Goal: Task Accomplishment & Management: Use online tool/utility

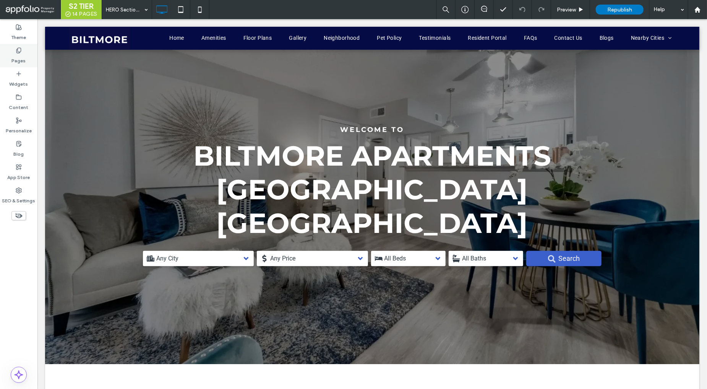
click at [14, 55] on label "Pages" at bounding box center [19, 59] width 14 height 11
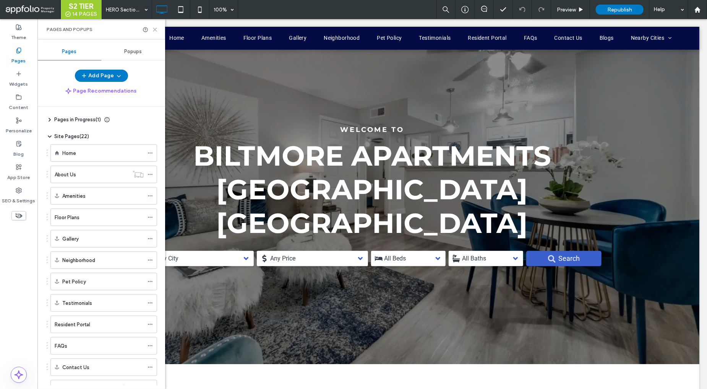
click at [156, 30] on use at bounding box center [154, 29] width 3 height 3
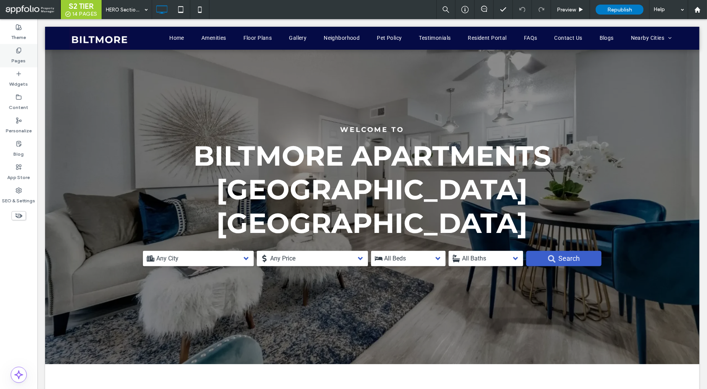
click at [15, 53] on div "Pages" at bounding box center [18, 55] width 37 height 23
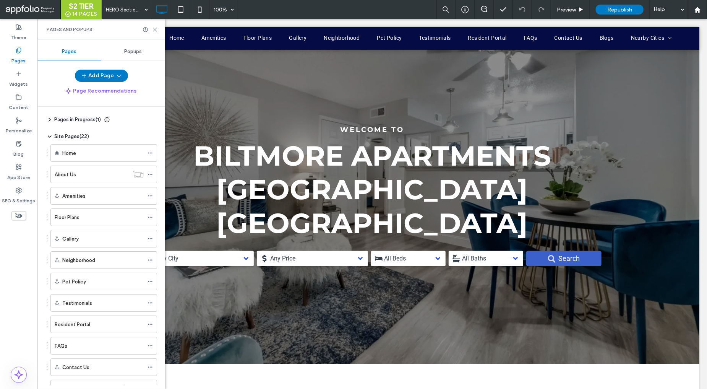
click at [156, 28] on use at bounding box center [154, 29] width 3 height 3
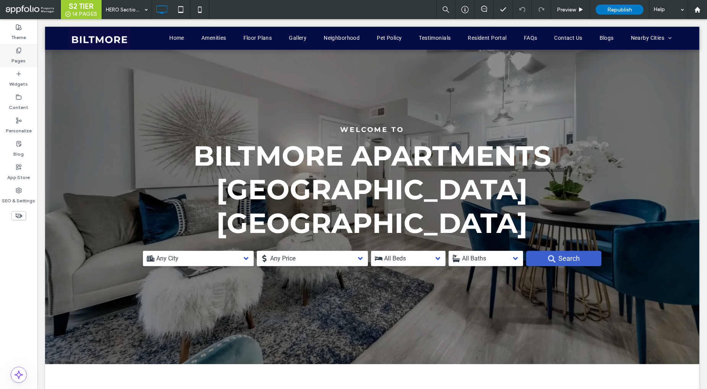
click at [18, 51] on icon at bounding box center [19, 50] width 6 height 6
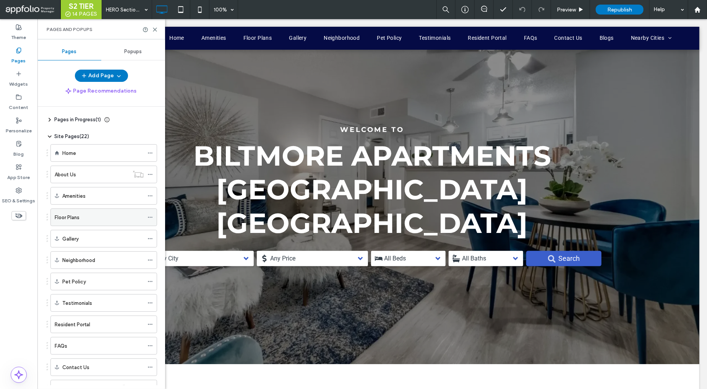
click at [76, 214] on label "Floor Plans" at bounding box center [67, 217] width 25 height 13
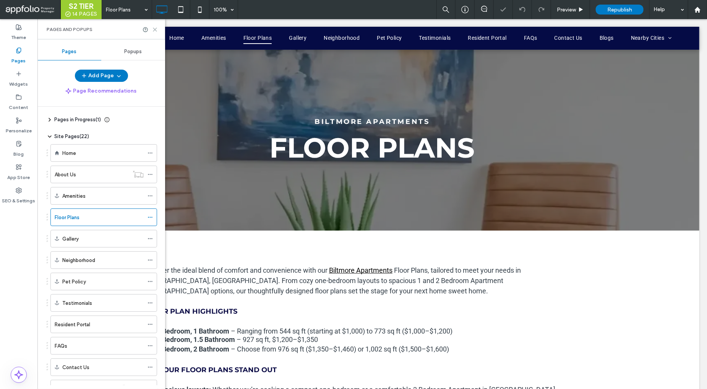
click at [154, 29] on icon at bounding box center [155, 30] width 6 height 6
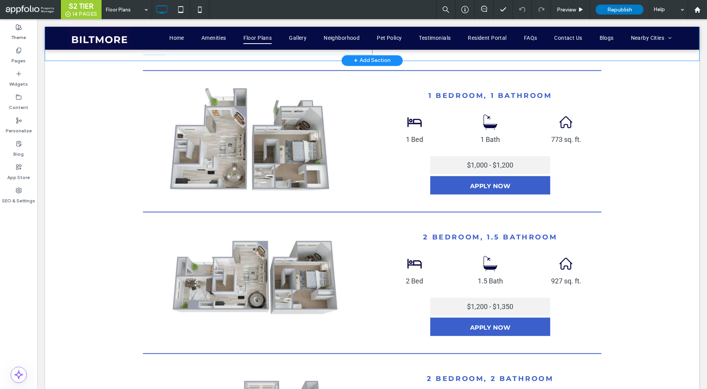
scroll to position [901, 0]
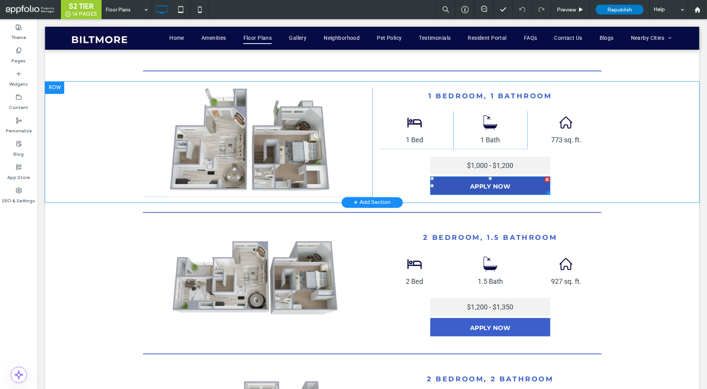
click at [494, 178] on span "APPLY NOW" at bounding box center [490, 186] width 41 height 19
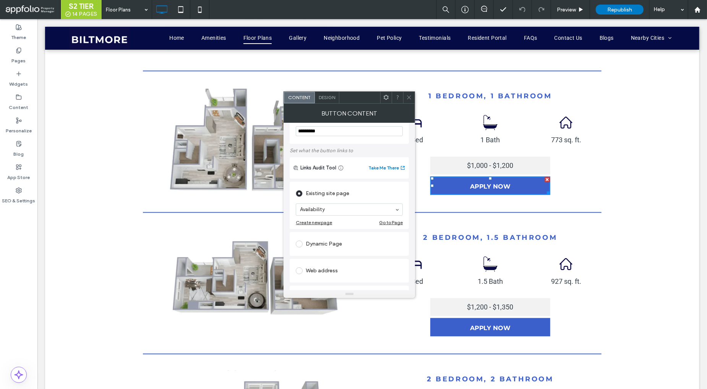
scroll to position [0, 0]
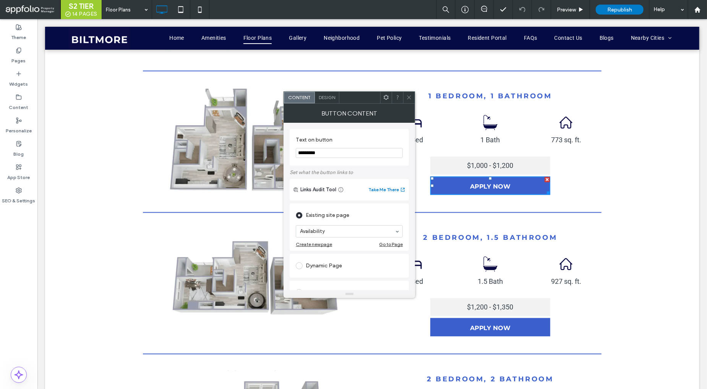
click at [409, 100] on span at bounding box center [409, 97] width 6 height 11
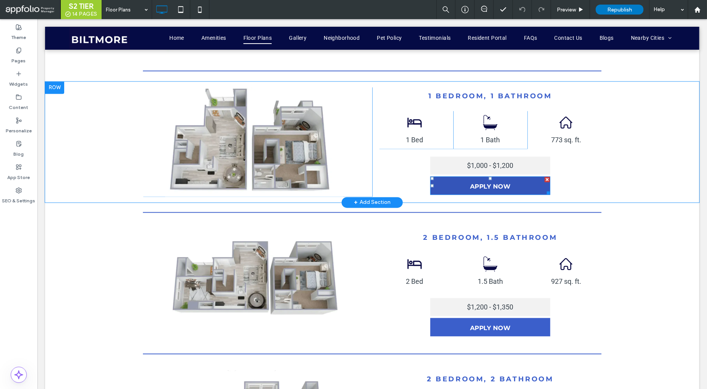
click at [489, 177] on span "APPLY NOW" at bounding box center [490, 186] width 41 height 19
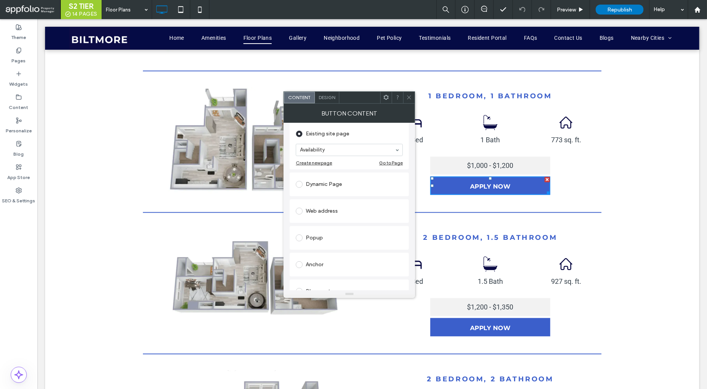
scroll to position [67, 0]
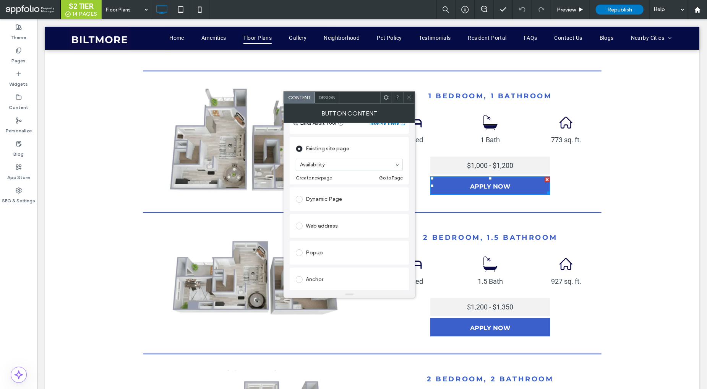
click at [411, 96] on icon at bounding box center [409, 97] width 6 height 6
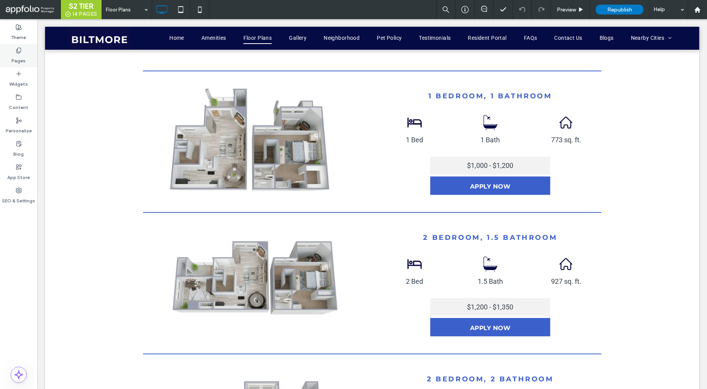
click at [19, 53] on use at bounding box center [18, 50] width 4 height 5
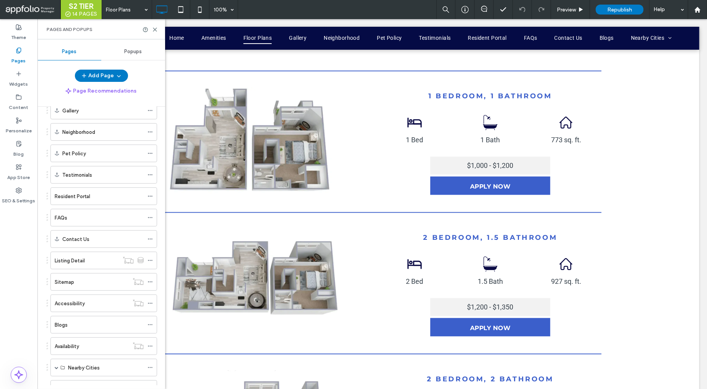
scroll to position [157, 0]
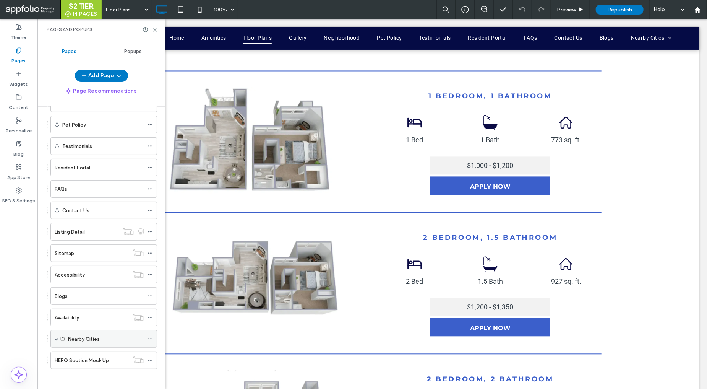
click at [86, 340] on div "Nearby Cities" at bounding box center [106, 338] width 76 height 17
click at [57, 337] on span at bounding box center [57, 339] width 4 height 4
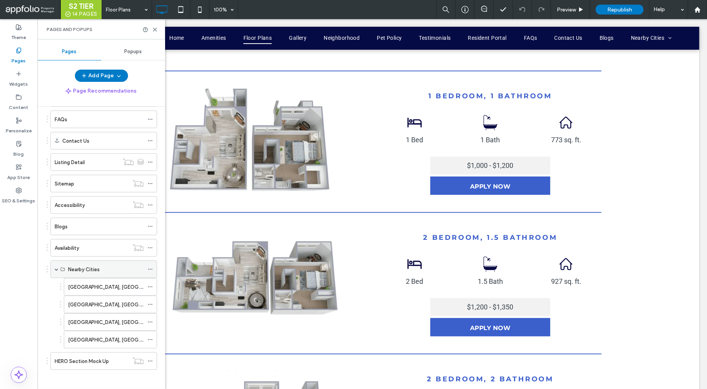
scroll to position [226, 0]
click at [101, 76] on button "Add Page" at bounding box center [101, 76] width 53 height 12
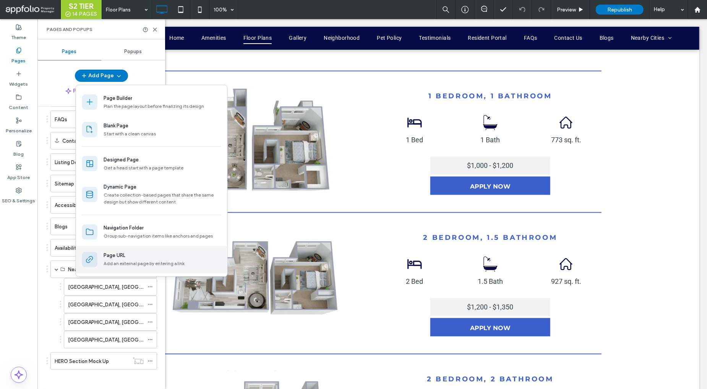
click at [117, 256] on div "Page URL" at bounding box center [115, 256] width 22 height 8
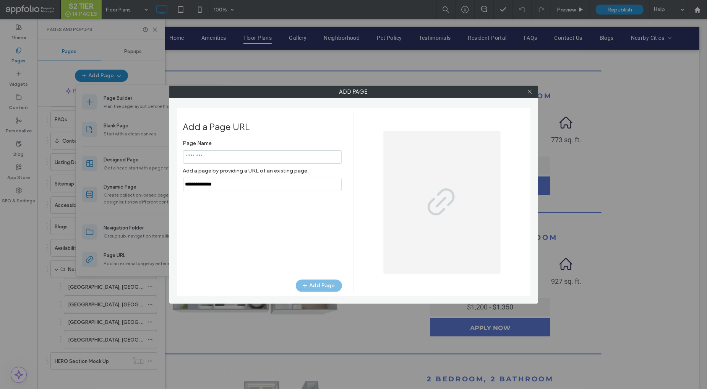
click at [217, 159] on input "notEmpty" at bounding box center [262, 156] width 159 height 13
type input "**********"
click at [234, 183] on input "notEmpty,url" at bounding box center [262, 184] width 159 height 13
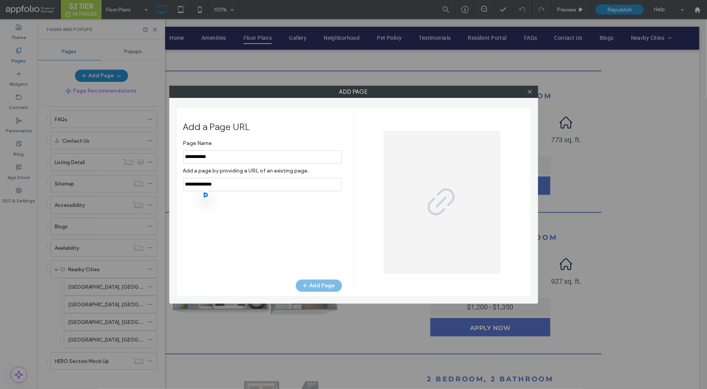
paste input "**********"
type input "**********"
click at [310, 284] on span "button" at bounding box center [306, 285] width 8 height 11
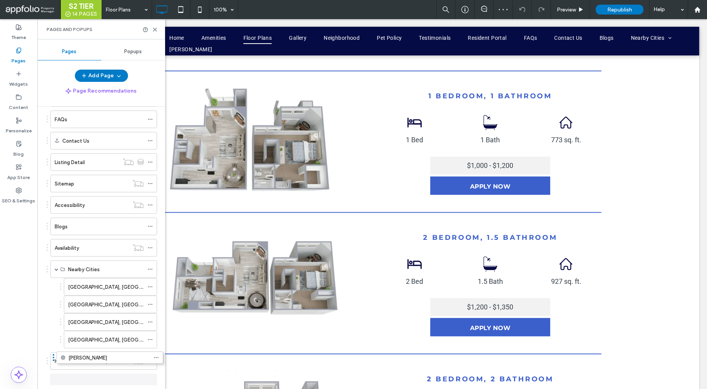
scroll to position [234, 0]
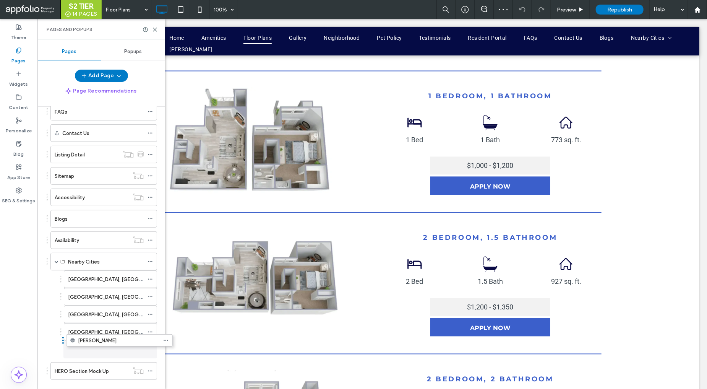
drag, startPoint x: 47, startPoint y: 378, endPoint x: 63, endPoint y: 342, distance: 38.9
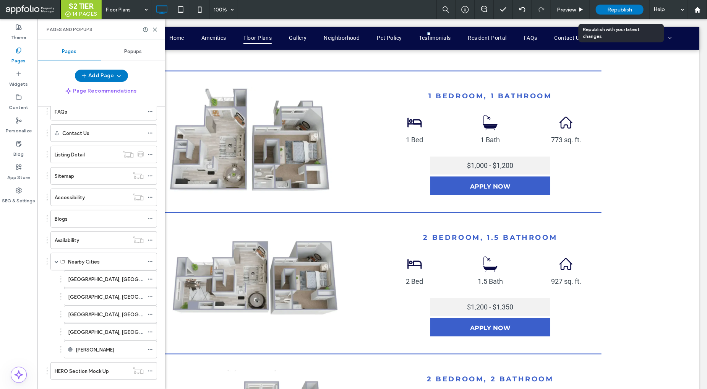
click at [620, 9] on span "Republish" at bounding box center [619, 9] width 25 height 6
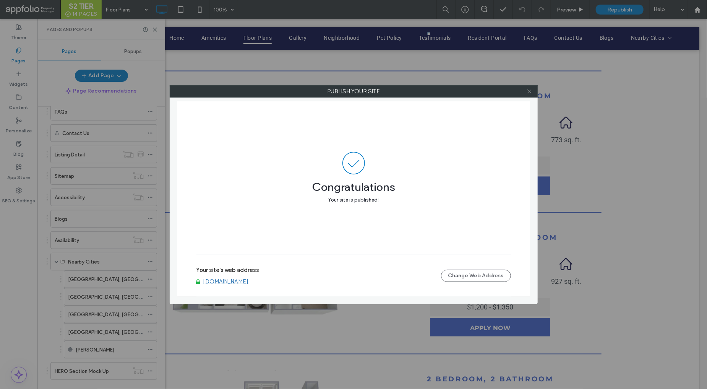
click at [529, 90] on use at bounding box center [530, 91] width 4 height 4
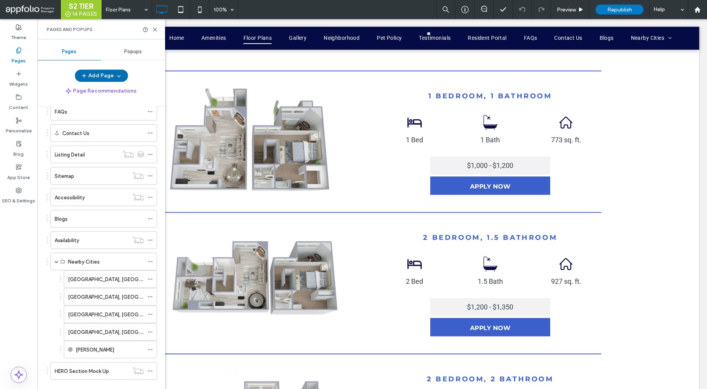
click at [100, 74] on button "Add Page" at bounding box center [101, 76] width 53 height 12
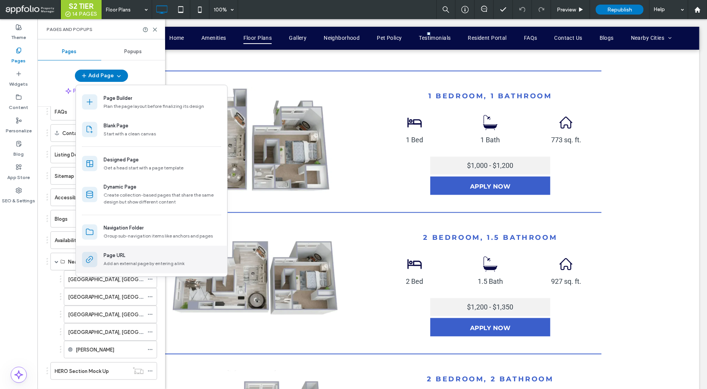
click at [109, 259] on div "Page URL Add an external page by entering a link" at bounding box center [163, 259] width 118 height 15
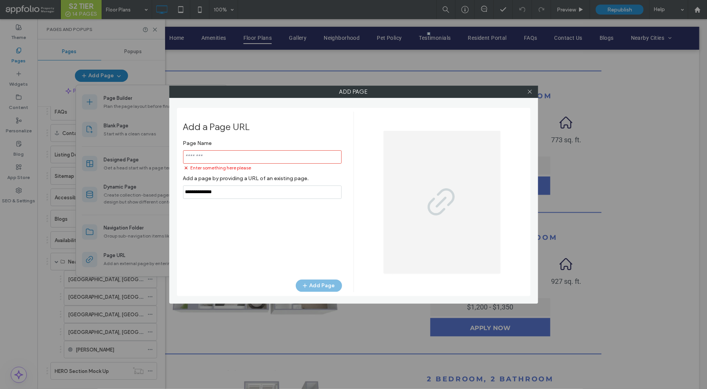
click at [235, 156] on input "notEmpty" at bounding box center [262, 156] width 159 height 13
paste input "********"
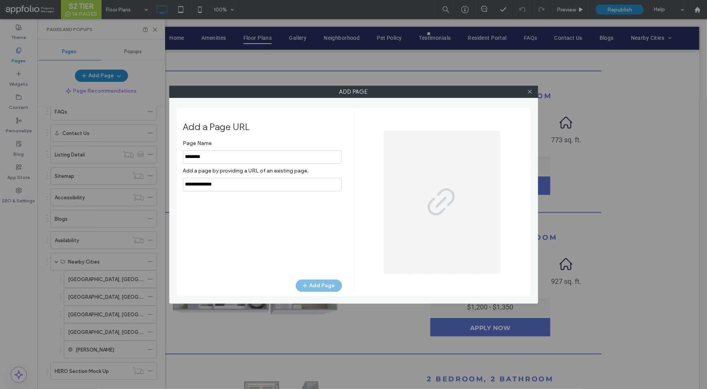
type input "********"
click at [237, 184] on input "notEmpty,url" at bounding box center [262, 184] width 159 height 13
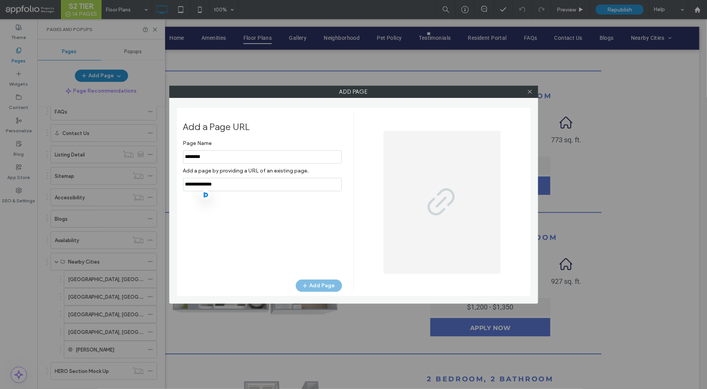
paste input "**********"
type input "**********"
click at [310, 283] on span "button" at bounding box center [306, 285] width 8 height 11
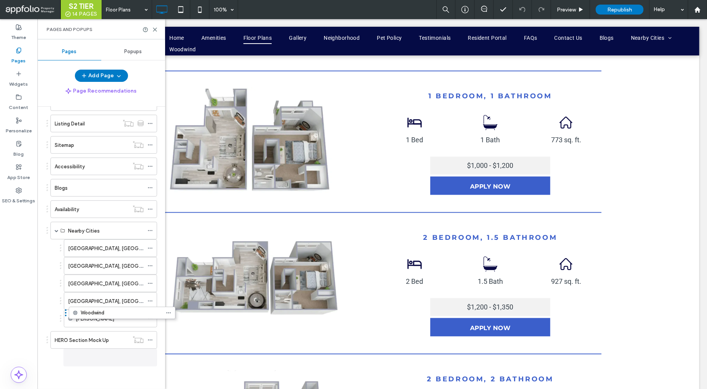
scroll to position [261, 0]
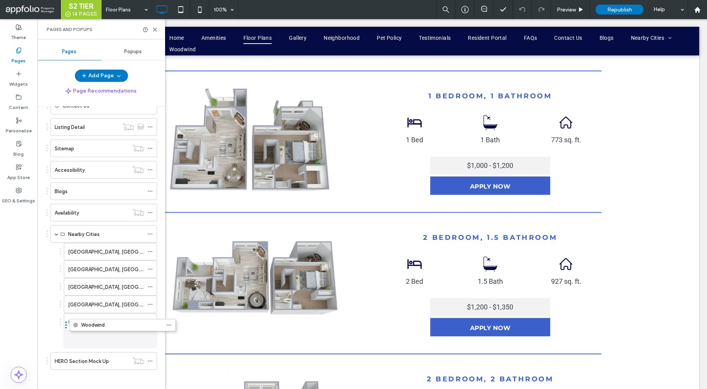
drag, startPoint x: 47, startPoint y: 357, endPoint x: 66, endPoint y: 327, distance: 34.9
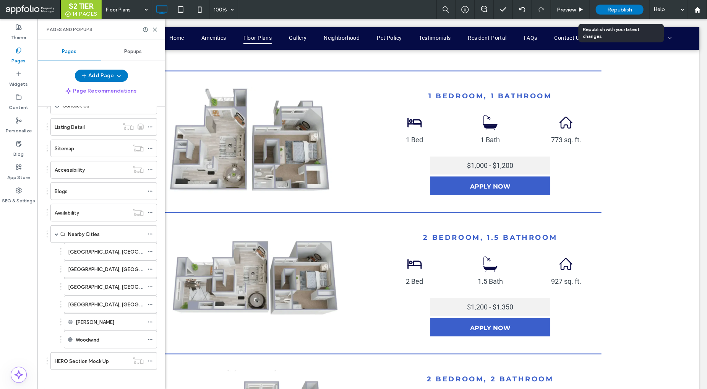
click at [633, 9] on div "Republish" at bounding box center [620, 10] width 48 height 10
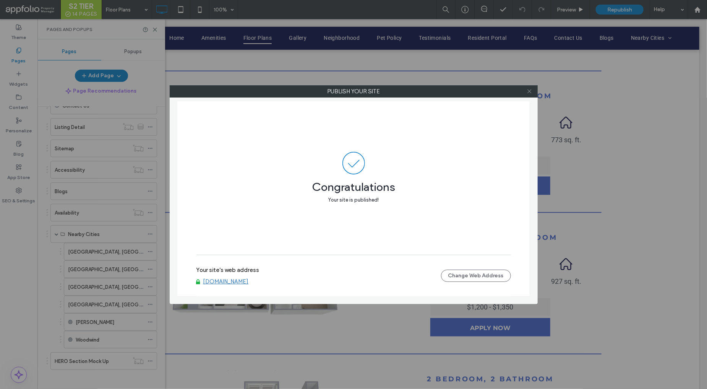
click at [529, 93] on icon at bounding box center [530, 91] width 6 height 6
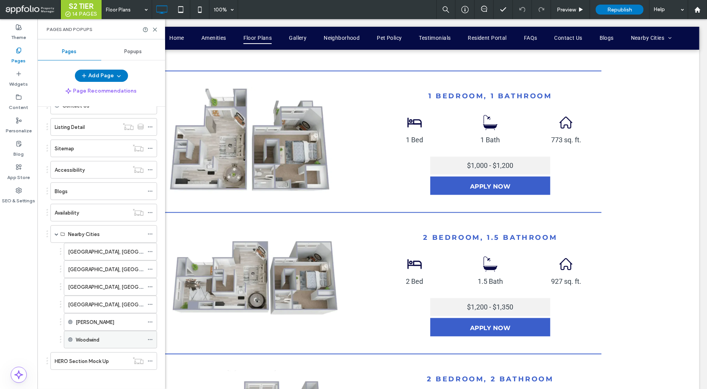
click at [148, 337] on icon at bounding box center [150, 339] width 5 height 5
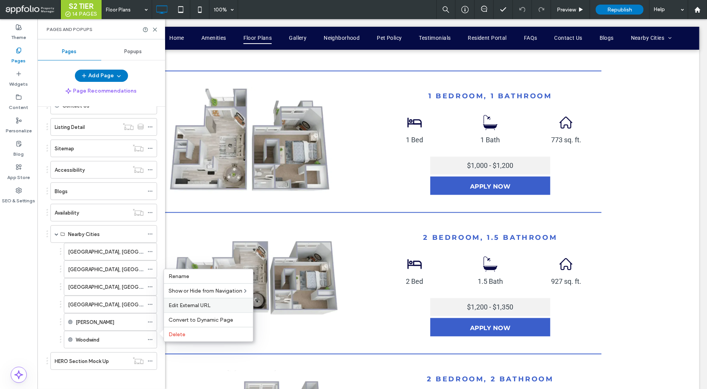
click at [189, 301] on div "Edit External URL" at bounding box center [208, 305] width 89 height 15
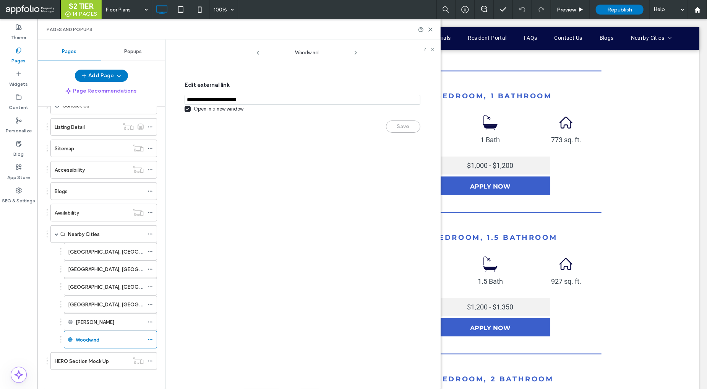
click at [202, 101] on input "notEmpty,url" at bounding box center [303, 100] width 236 height 10
type input "**********"
click at [399, 129] on button "Save" at bounding box center [403, 126] width 34 height 12
click at [430, 30] on icon at bounding box center [431, 30] width 6 height 6
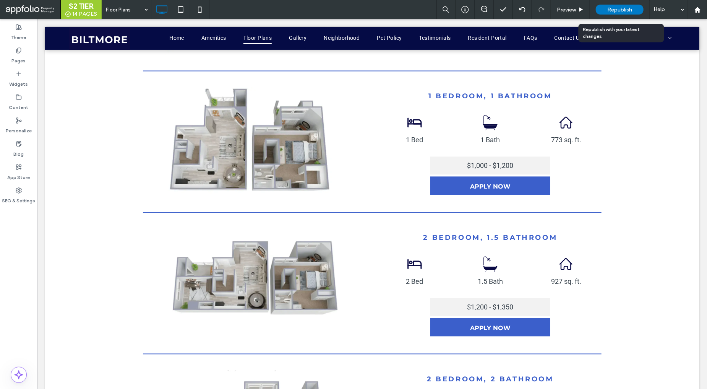
click at [613, 10] on span "Republish" at bounding box center [619, 9] width 25 height 6
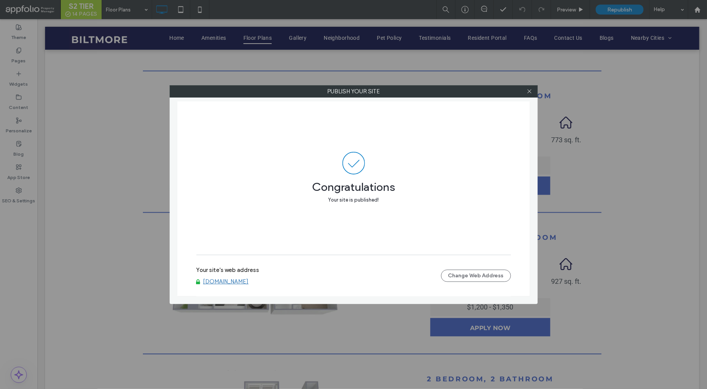
click at [526, 89] on div at bounding box center [529, 91] width 11 height 11
click at [529, 91] on use at bounding box center [530, 91] width 4 height 4
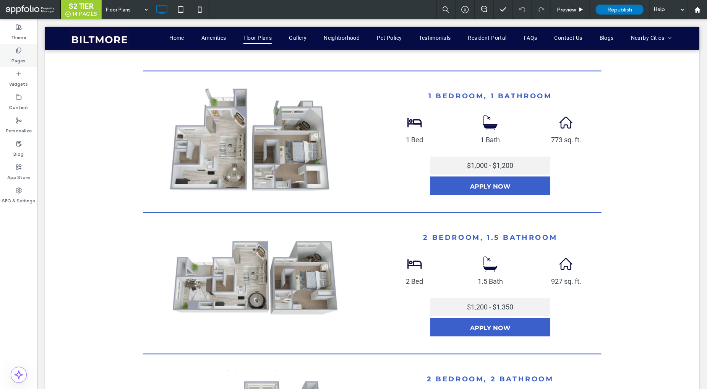
click at [20, 50] on icon at bounding box center [19, 50] width 6 height 6
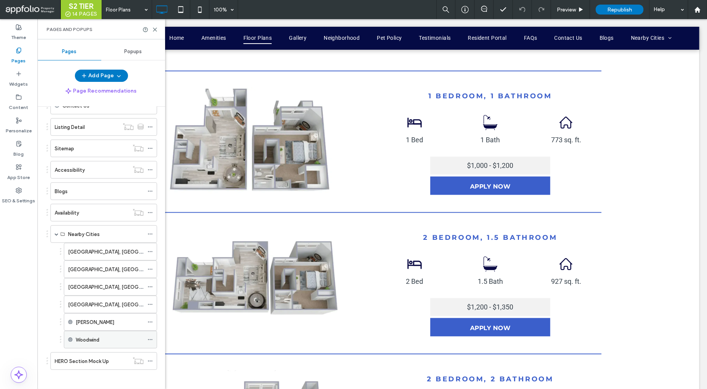
click at [96, 336] on label "Woodwind" at bounding box center [88, 339] width 24 height 13
click at [148, 339] on use at bounding box center [150, 339] width 4 height 1
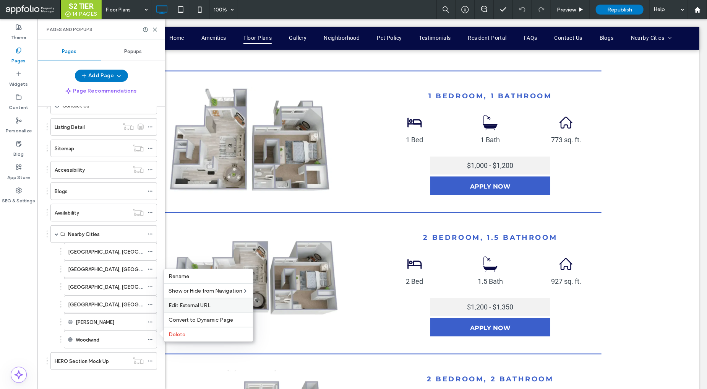
click at [192, 309] on div "Edit External URL" at bounding box center [208, 305] width 89 height 15
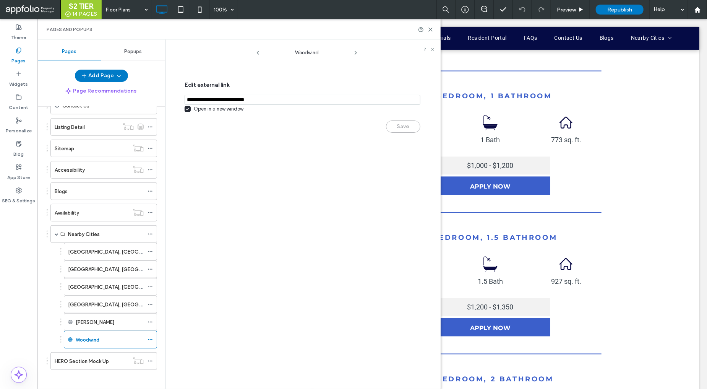
click at [276, 97] on input "notEmpty,url" at bounding box center [303, 100] width 236 height 10
paste input "**********"
click at [257, 96] on input "notEmpty,url" at bounding box center [303, 100] width 236 height 10
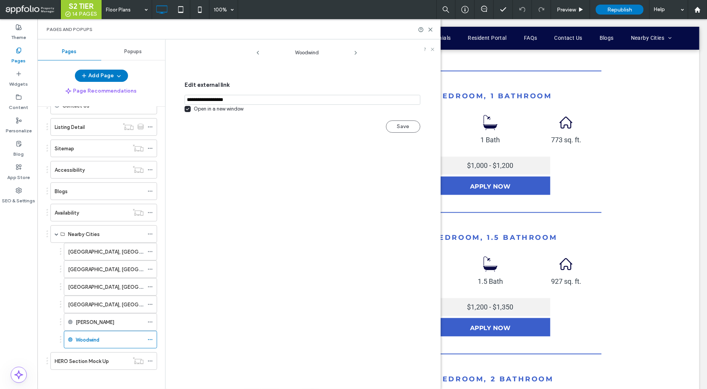
click at [257, 96] on input "notEmpty,url" at bounding box center [303, 100] width 236 height 10
paste input "**********"
type input "**********"
click at [394, 131] on button "Save" at bounding box center [403, 126] width 34 height 12
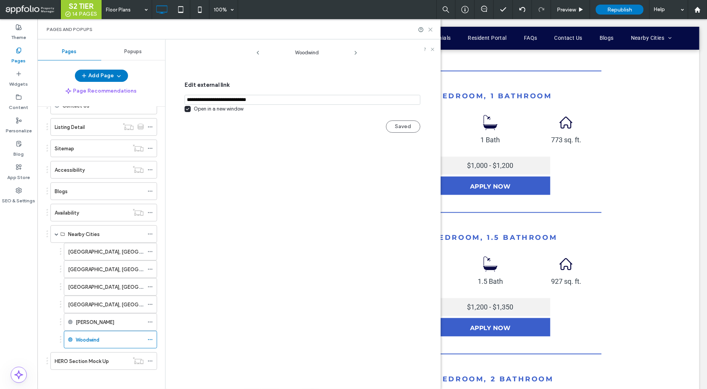
click at [431, 29] on icon at bounding box center [431, 30] width 6 height 6
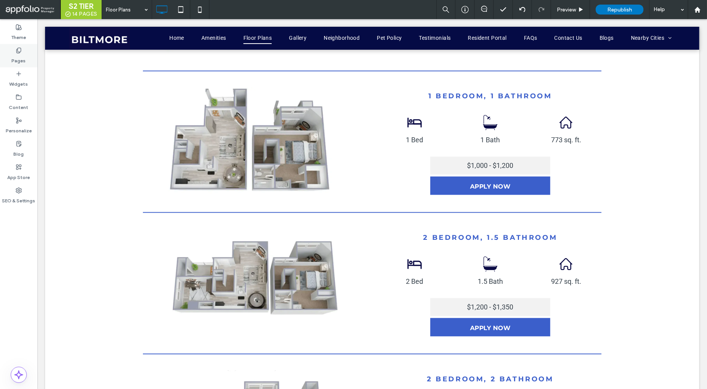
click at [17, 52] on icon at bounding box center [19, 50] width 6 height 6
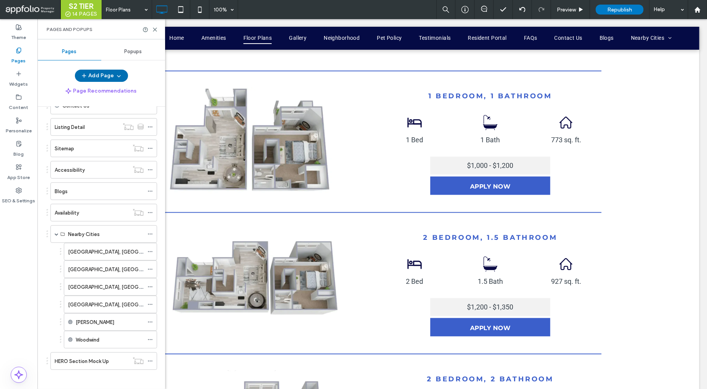
click at [105, 71] on button "Add Page" at bounding box center [101, 76] width 53 height 12
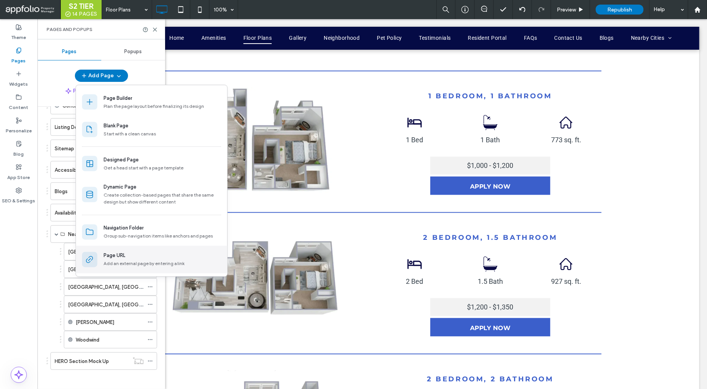
click at [132, 260] on div "Add an external page by entering a link" at bounding box center [163, 263] width 118 height 7
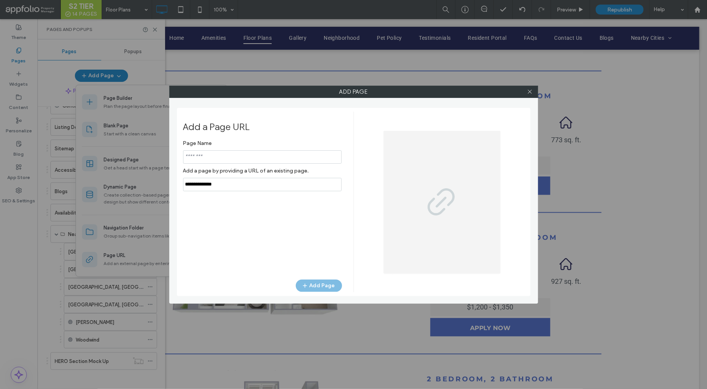
click at [230, 153] on input "notEmpty" at bounding box center [262, 156] width 159 height 13
type input "**********"
click at [247, 185] on input "notEmpty,url" at bounding box center [262, 184] width 159 height 13
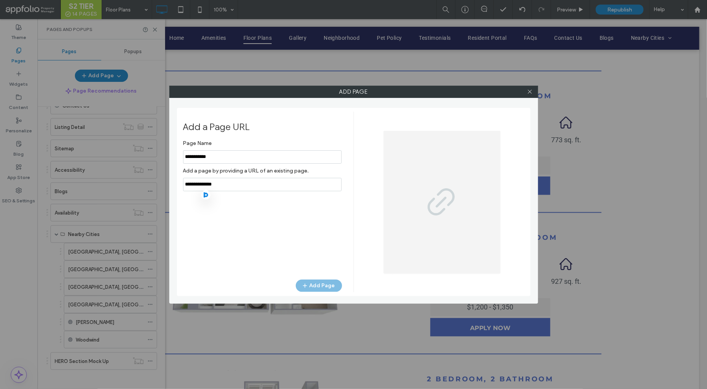
paste input "**********"
type input "**********"
click at [312, 282] on button "Add Page" at bounding box center [319, 285] width 46 height 12
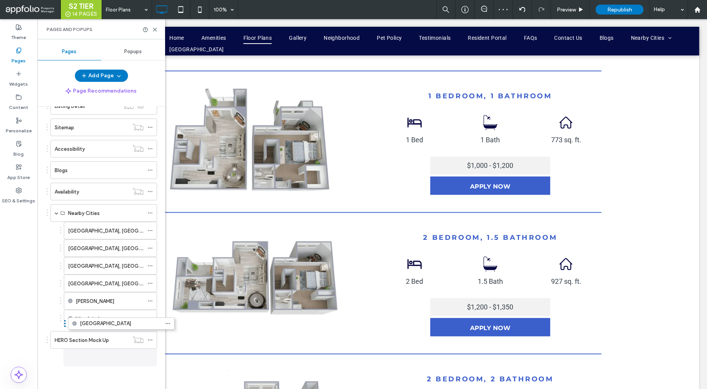
scroll to position [279, 0]
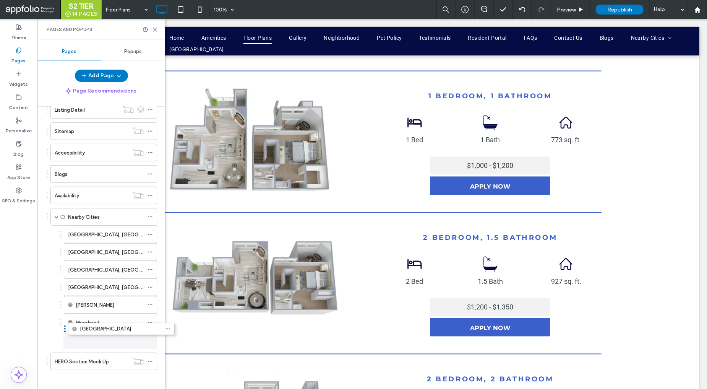
drag, startPoint x: 47, startPoint y: 357, endPoint x: 65, endPoint y: 331, distance: 31.4
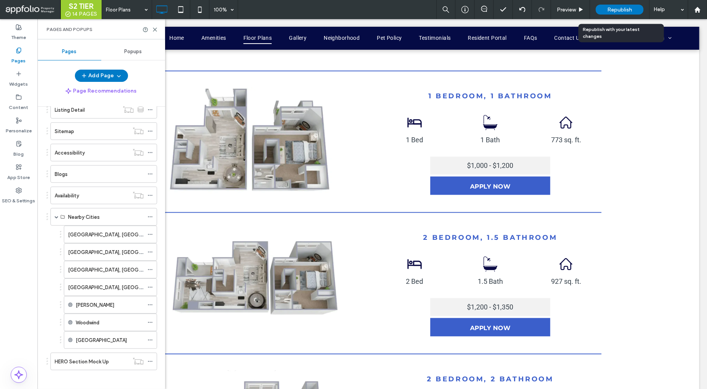
click at [625, 8] on span "Republish" at bounding box center [619, 9] width 25 height 6
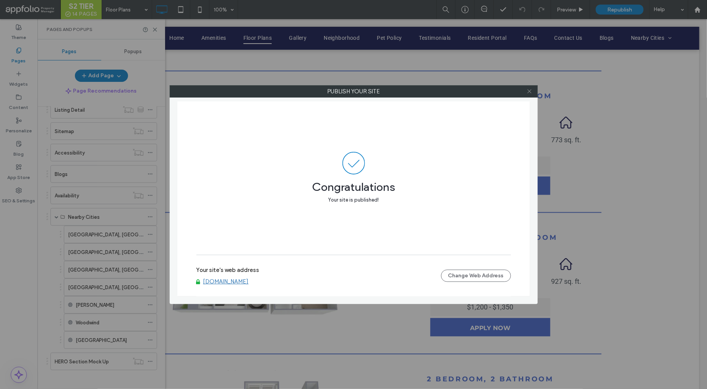
click at [528, 91] on icon at bounding box center [530, 91] width 6 height 6
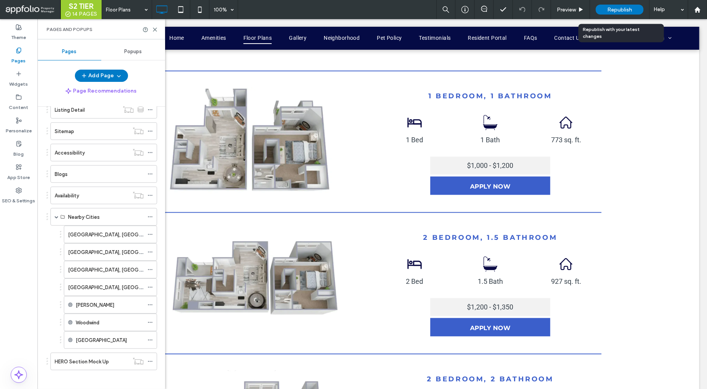
click at [612, 10] on span "Republish" at bounding box center [619, 9] width 25 height 6
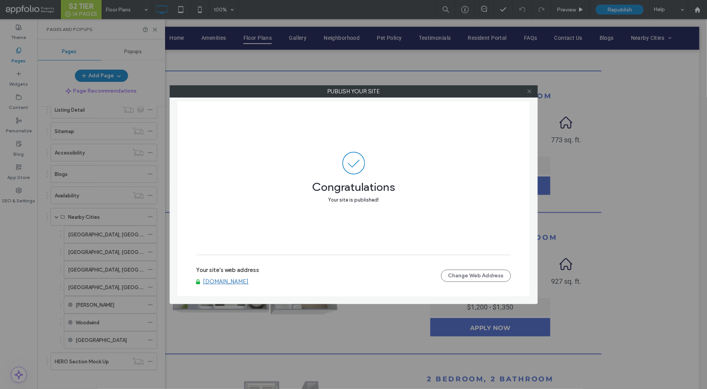
click at [529, 92] on icon at bounding box center [530, 91] width 6 height 6
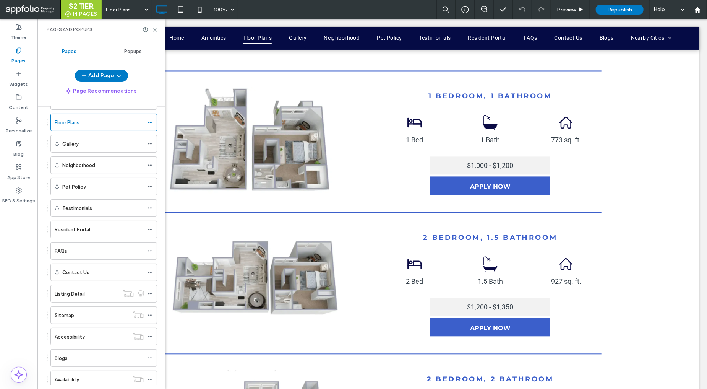
scroll to position [0, 0]
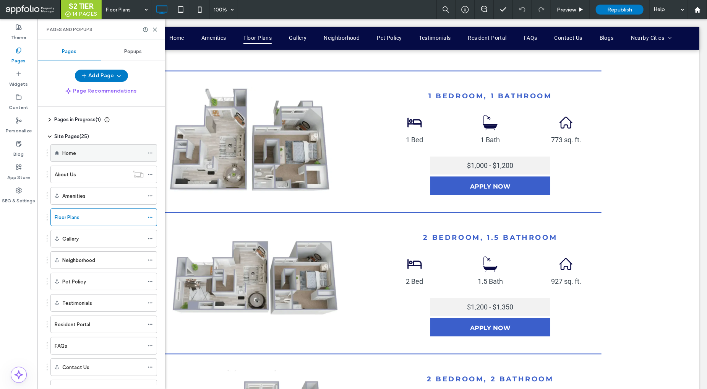
click at [73, 154] on label "Home" at bounding box center [69, 152] width 14 height 13
click at [154, 28] on icon at bounding box center [155, 30] width 6 height 6
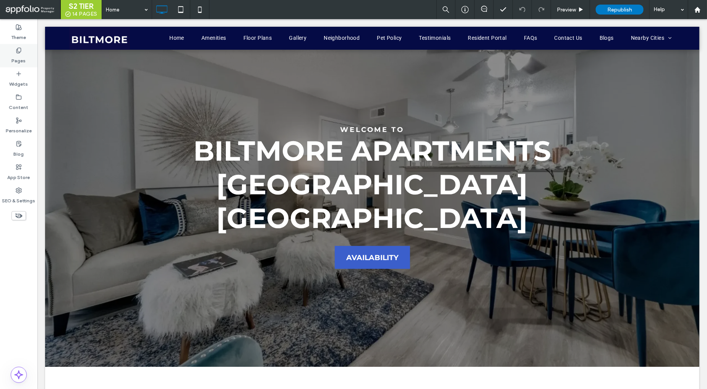
click at [19, 52] on icon at bounding box center [19, 50] width 6 height 6
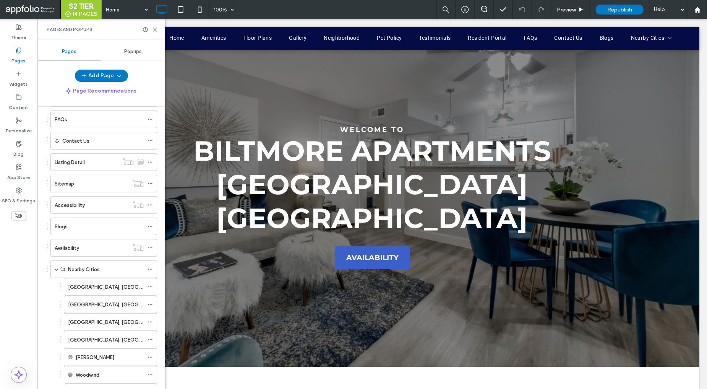
scroll to position [279, 0]
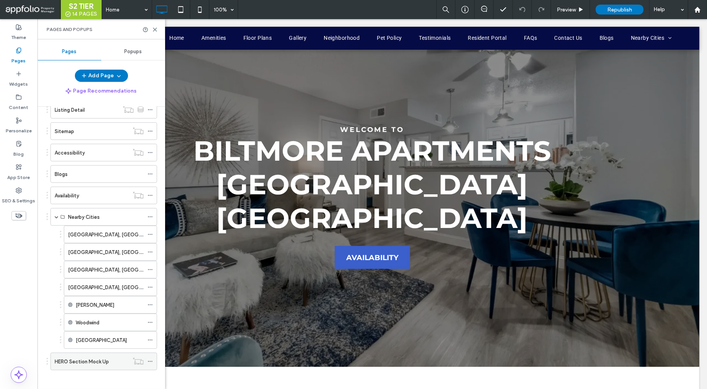
click at [88, 356] on label "HERO Section Mock Up" at bounding box center [82, 361] width 54 height 13
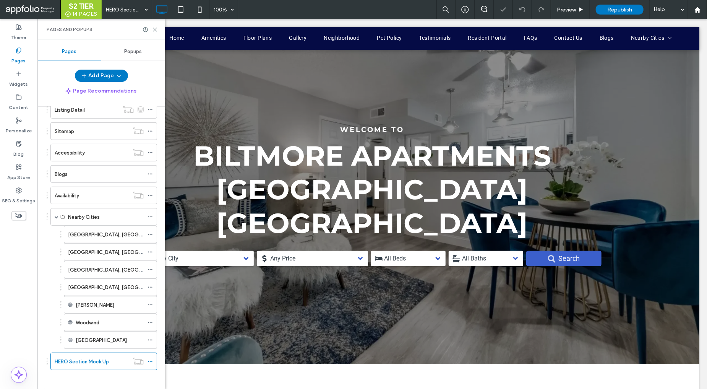
click at [153, 29] on icon at bounding box center [155, 30] width 6 height 6
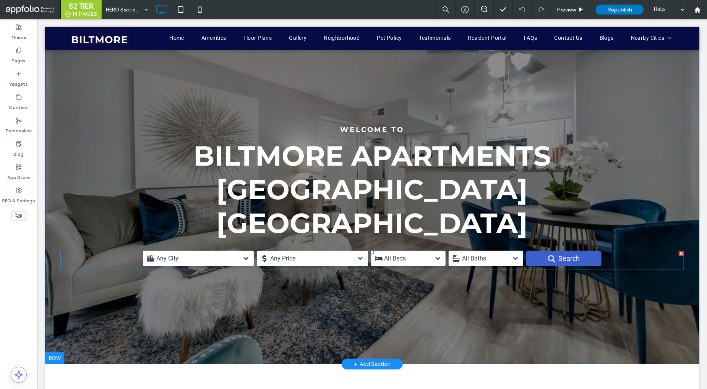
click at [335, 250] on span at bounding box center [372, 259] width 624 height 19
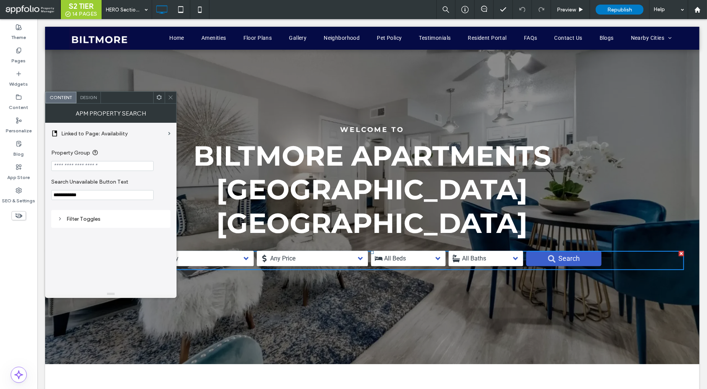
click at [170, 97] on icon at bounding box center [171, 97] width 6 height 6
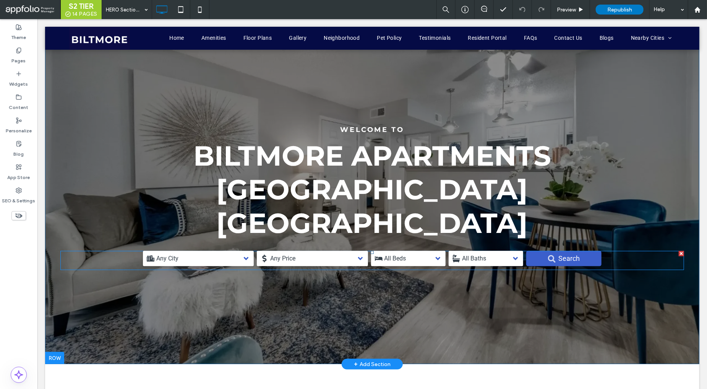
click at [424, 250] on span at bounding box center [372, 259] width 624 height 19
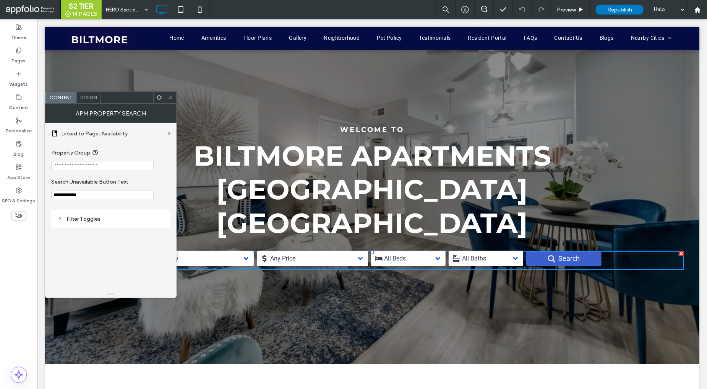
click at [170, 95] on icon at bounding box center [171, 97] width 6 height 6
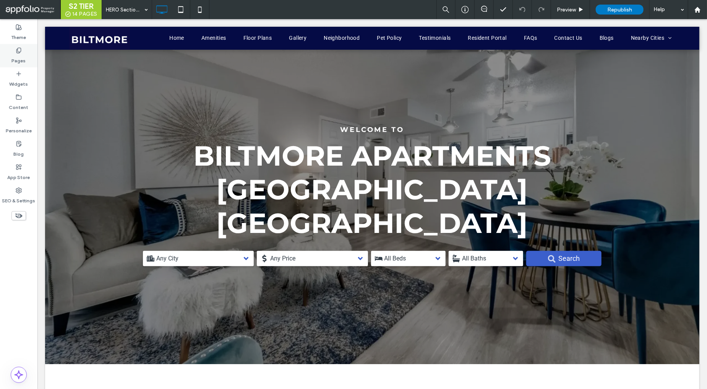
click at [14, 54] on label "Pages" at bounding box center [19, 59] width 14 height 11
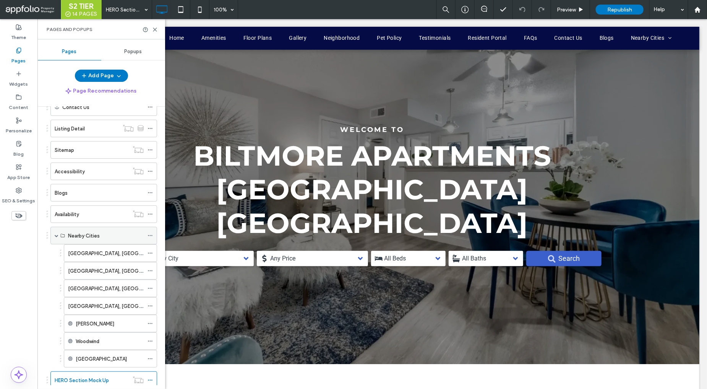
scroll to position [249, 0]
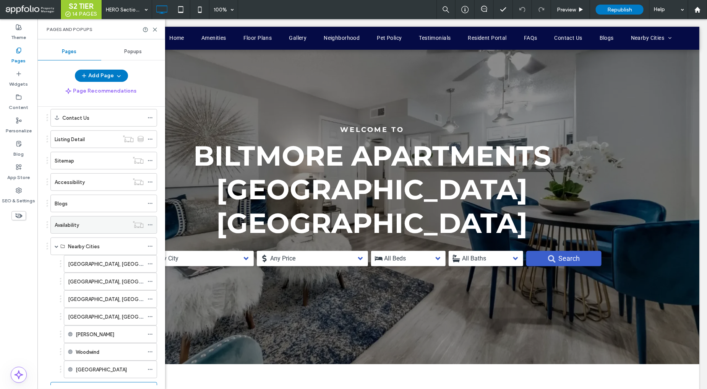
click at [70, 222] on label "Availability" at bounding box center [67, 224] width 24 height 13
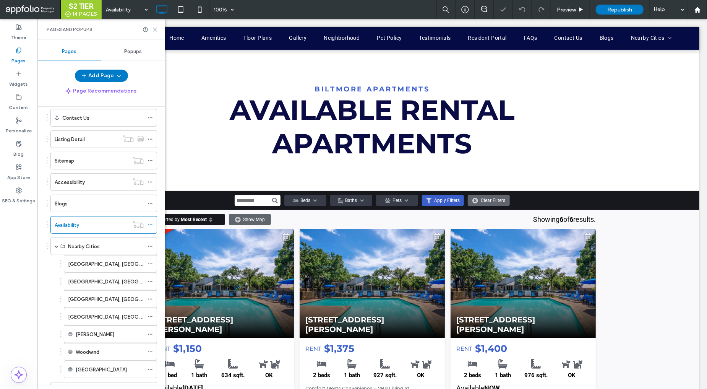
click at [154, 29] on use at bounding box center [154, 29] width 3 height 3
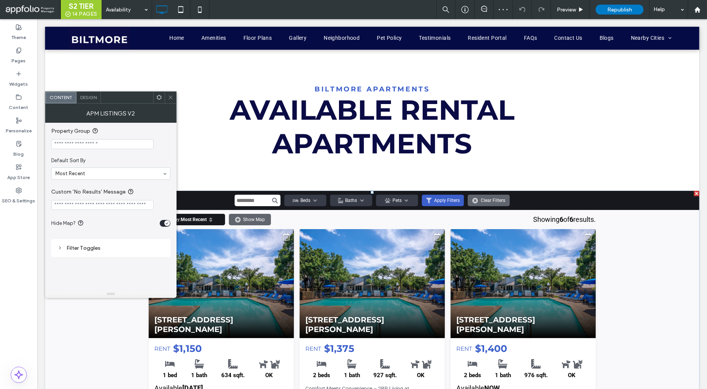
click at [62, 248] on icon at bounding box center [59, 247] width 5 height 5
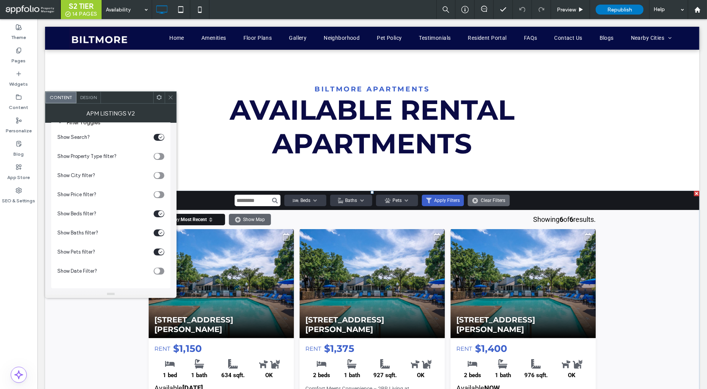
scroll to position [127, 0]
click at [159, 270] on div "toggle" at bounding box center [157, 269] width 6 height 6
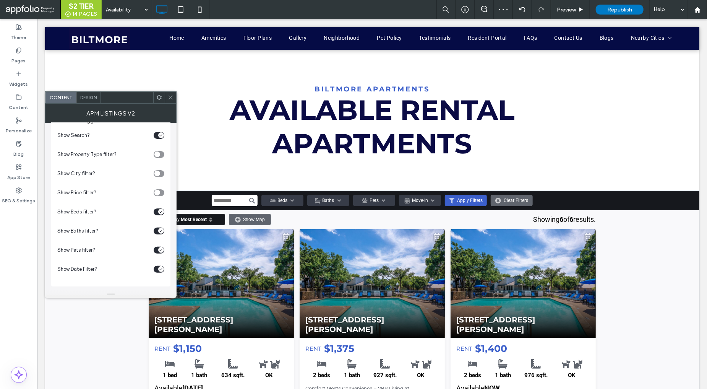
click at [159, 270] on div "toggle" at bounding box center [161, 269] width 6 height 6
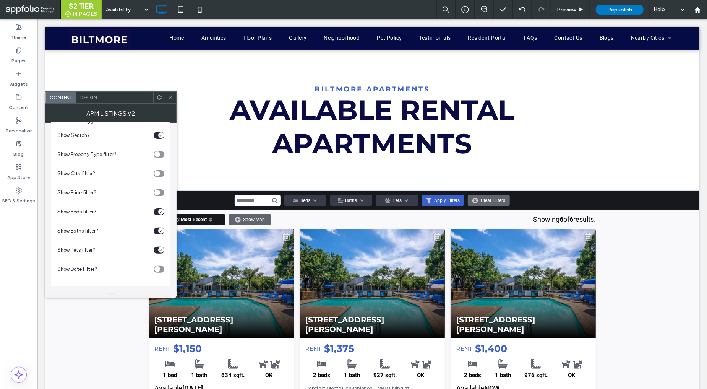
click at [157, 266] on div "toggle" at bounding box center [157, 269] width 6 height 6
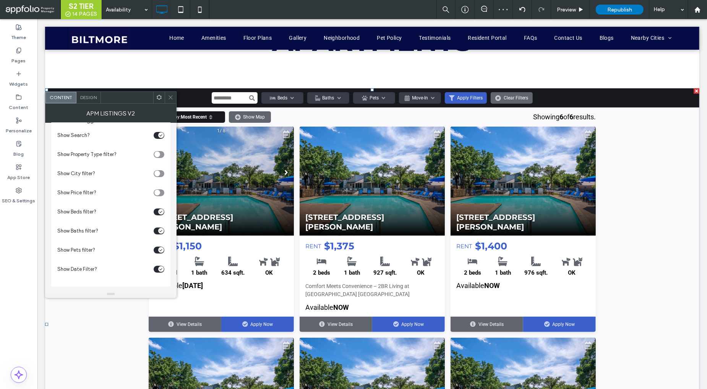
scroll to position [104, 0]
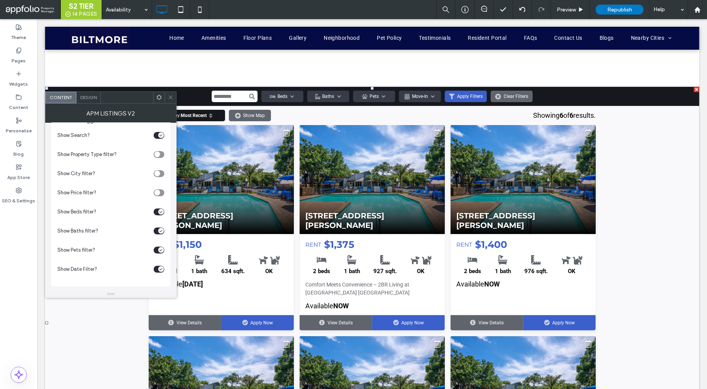
click at [159, 268] on div "toggle" at bounding box center [161, 269] width 6 height 6
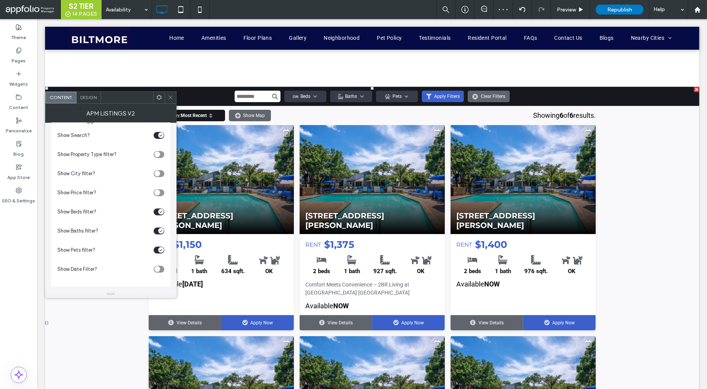
click at [159, 270] on div "toggle" at bounding box center [157, 269] width 6 height 6
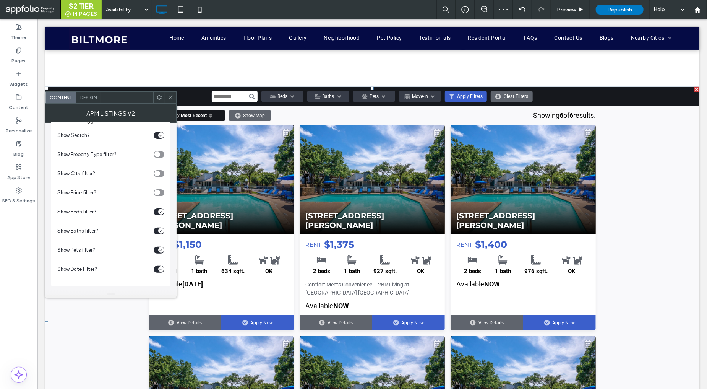
click at [172, 99] on icon at bounding box center [171, 97] width 6 height 6
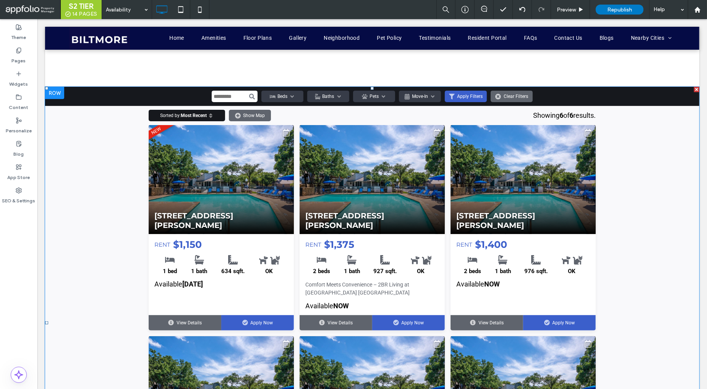
click at [432, 97] on span at bounding box center [372, 321] width 654 height 471
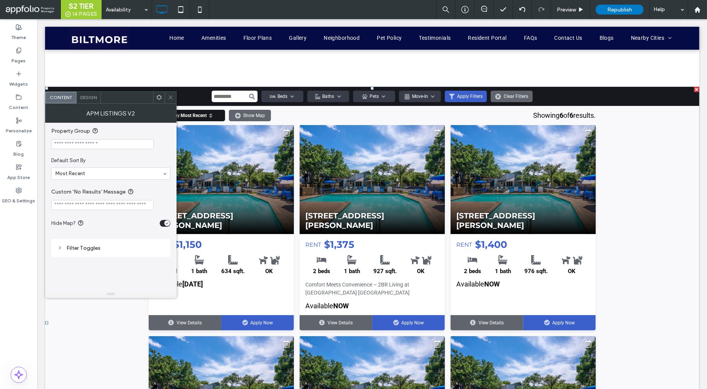
click at [172, 97] on icon at bounding box center [171, 97] width 6 height 6
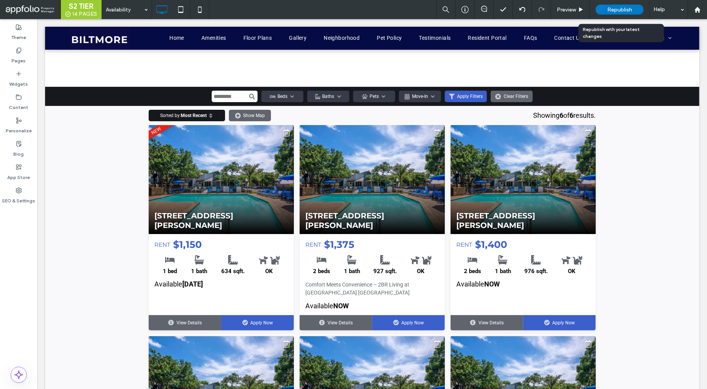
click at [630, 10] on span "Republish" at bounding box center [619, 9] width 25 height 6
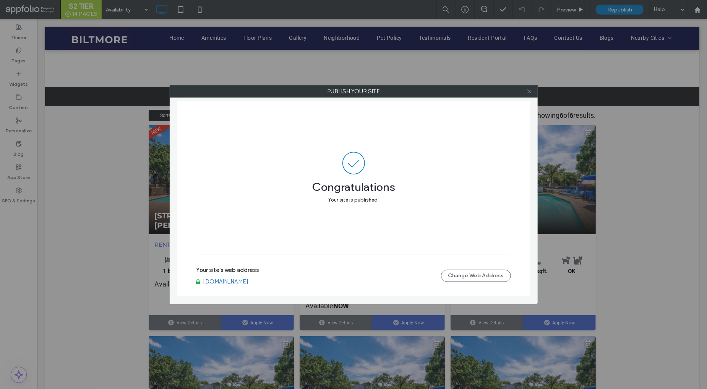
click at [529, 92] on use at bounding box center [530, 91] width 4 height 4
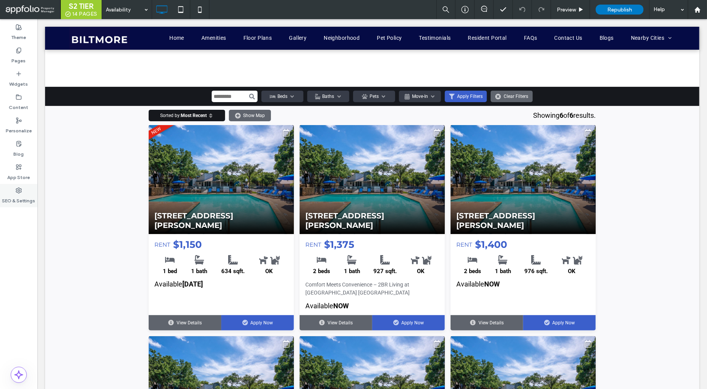
click at [16, 192] on icon at bounding box center [19, 190] width 6 height 6
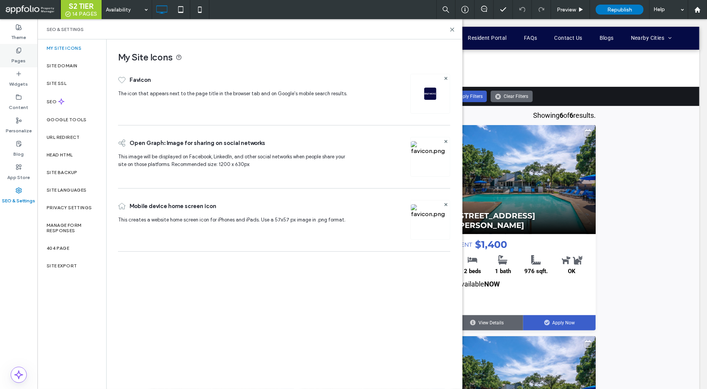
click at [20, 52] on use at bounding box center [18, 50] width 4 height 5
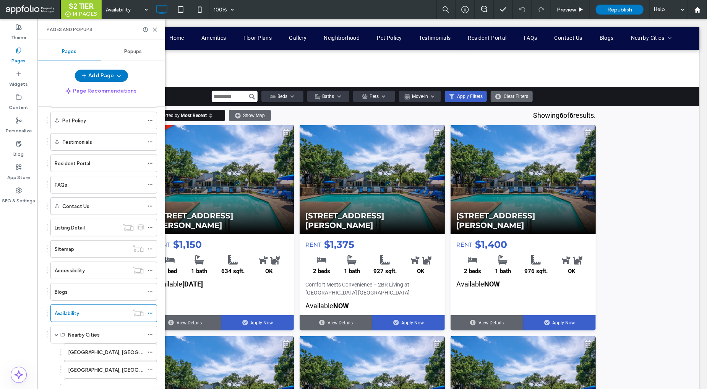
scroll to position [279, 0]
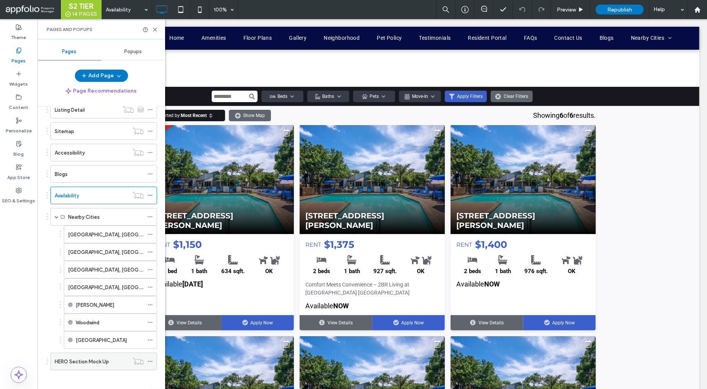
click at [86, 360] on label "HERO Section Mock Up" at bounding box center [82, 361] width 54 height 13
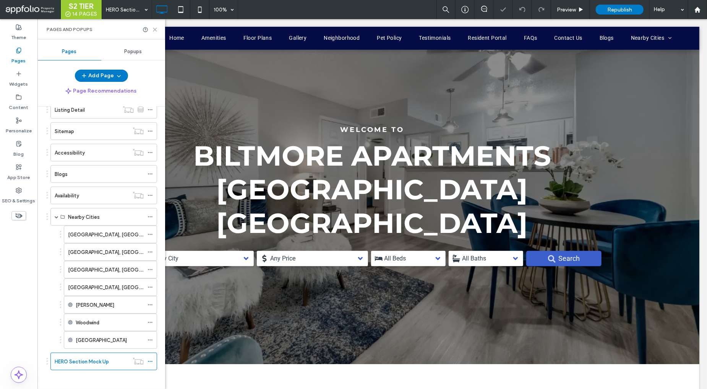
click at [156, 29] on icon at bounding box center [155, 30] width 6 height 6
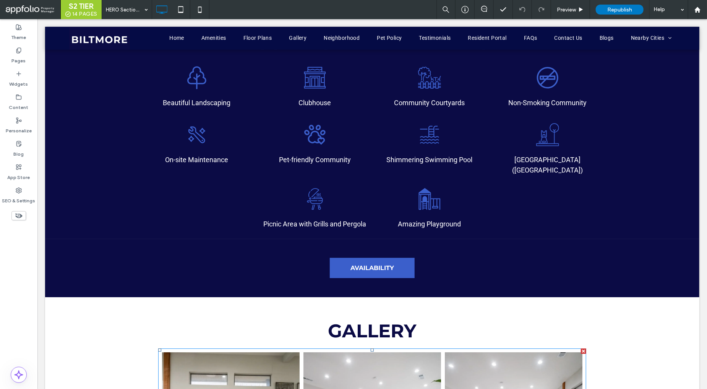
scroll to position [1402, 0]
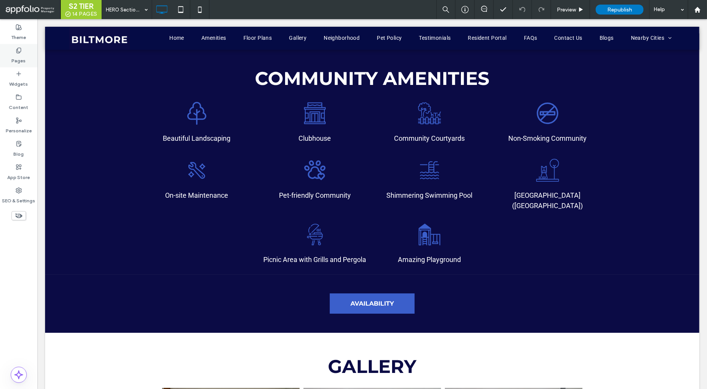
click at [17, 54] on label "Pages" at bounding box center [19, 59] width 14 height 11
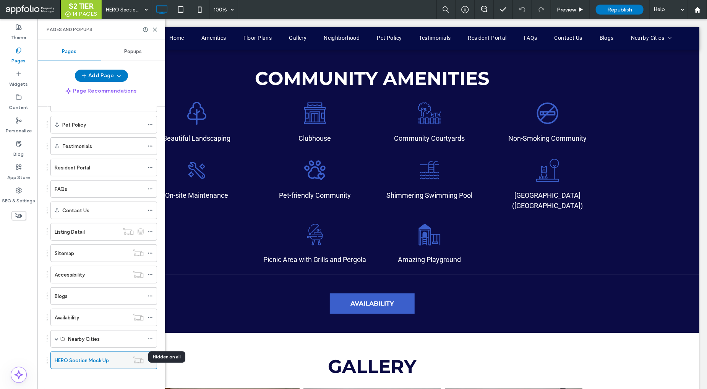
scroll to position [0, 0]
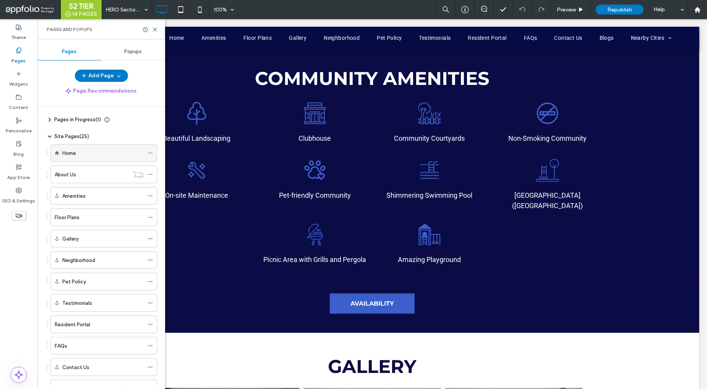
click at [75, 147] on div "Home" at bounding box center [102, 153] width 81 height 17
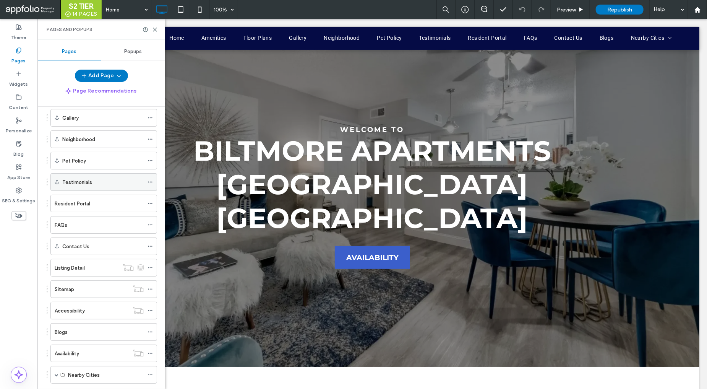
scroll to position [157, 0]
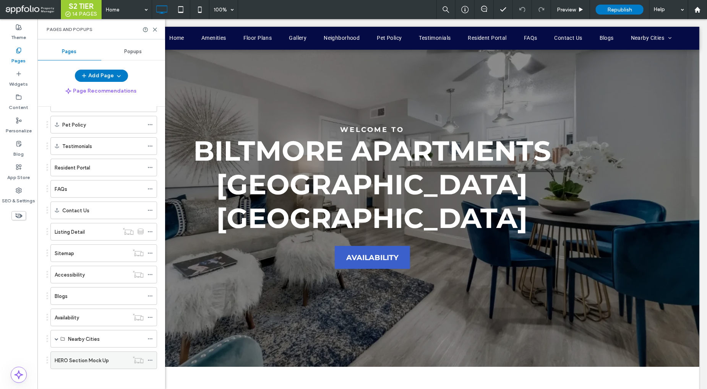
click at [85, 357] on label "HERO Section Mock Up" at bounding box center [82, 360] width 54 height 13
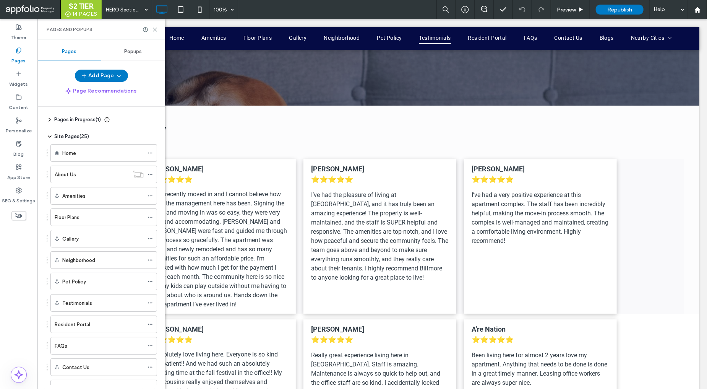
click at [154, 29] on use at bounding box center [154, 29] width 3 height 3
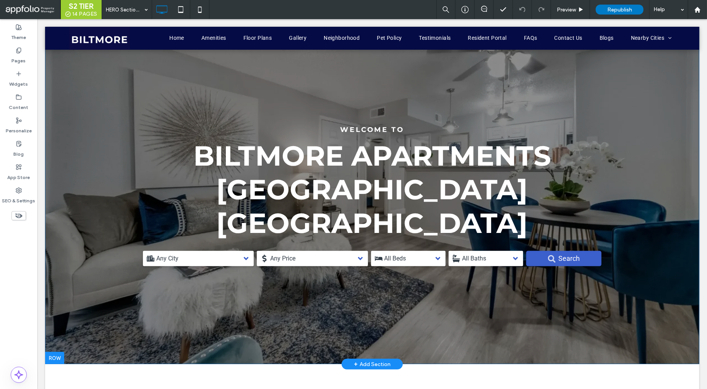
click at [341, 252] on div "Welcome to Biltmore Apartments ﻿ Arlington TX Any City Arlington Any Price Min.…" at bounding box center [372, 195] width 624 height 302
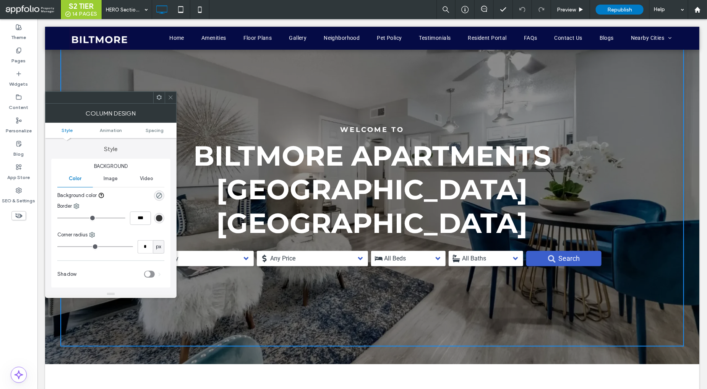
click at [167, 99] on div at bounding box center [170, 97] width 11 height 11
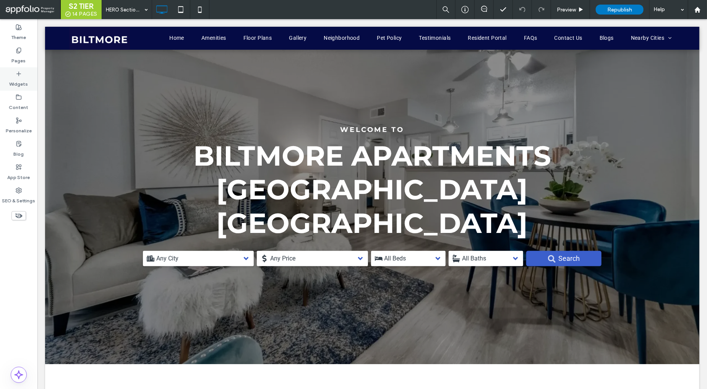
click at [15, 78] on label "Widgets" at bounding box center [19, 82] width 19 height 11
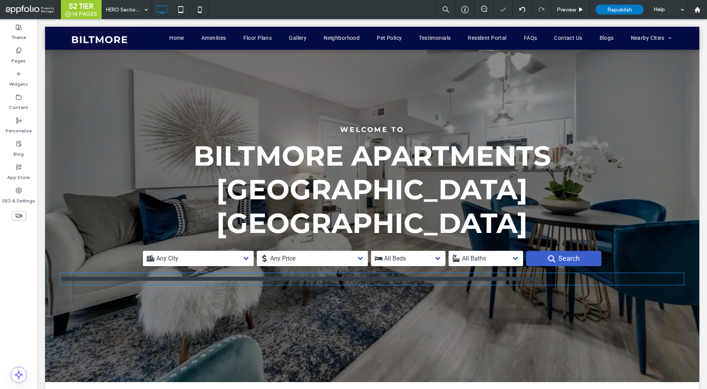
type input "******"
type input "**"
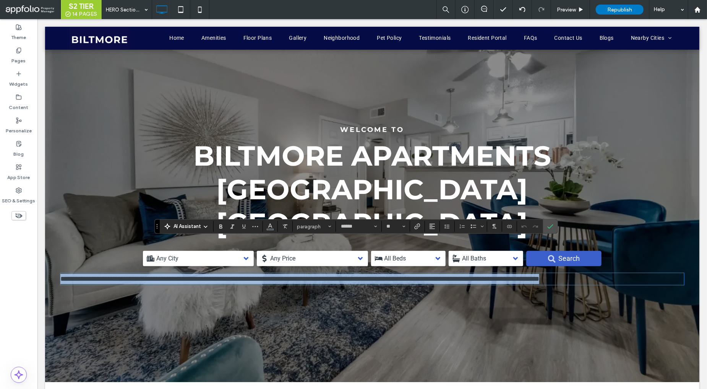
click at [470, 275] on span "**********" at bounding box center [299, 278] width 479 height 7
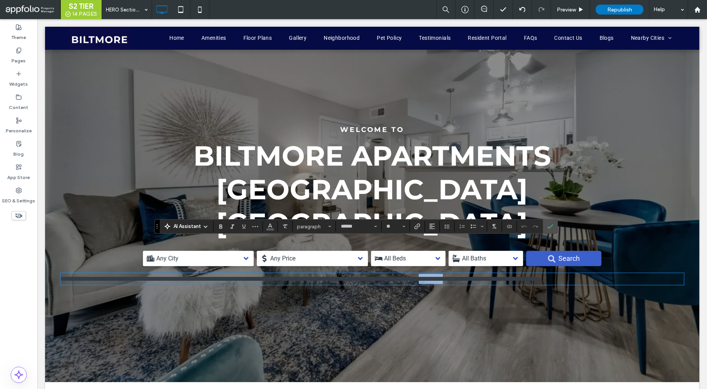
click at [470, 275] on span "**********" at bounding box center [299, 278] width 479 height 7
click at [124, 275] on span "**********" at bounding box center [97, 278] width 75 height 7
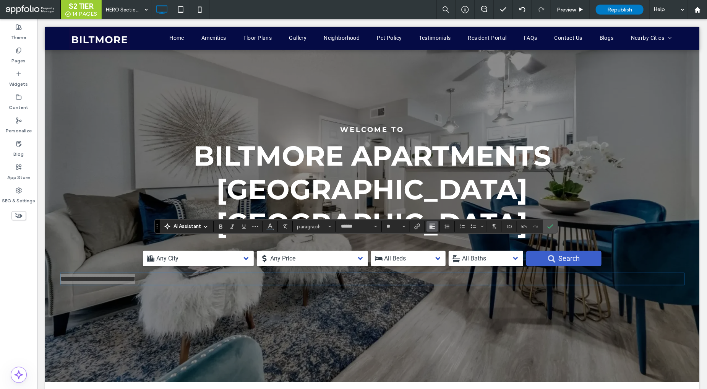
click at [429, 227] on icon "Alignment" at bounding box center [432, 226] width 6 height 6
click at [435, 250] on icon "ui.textEditor.alignment.center" at bounding box center [438, 250] width 6 height 6
click at [271, 225] on use "Color" at bounding box center [270, 226] width 4 height 4
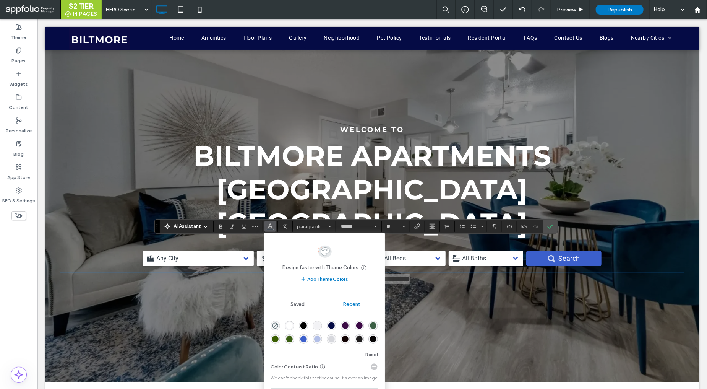
click at [288, 325] on div "rgba(255, 255, 255, 1)" at bounding box center [289, 325] width 6 height 6
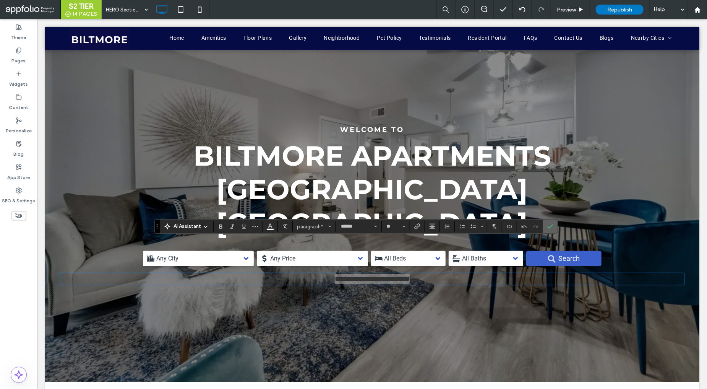
click at [553, 228] on label "Confirm" at bounding box center [550, 226] width 11 height 14
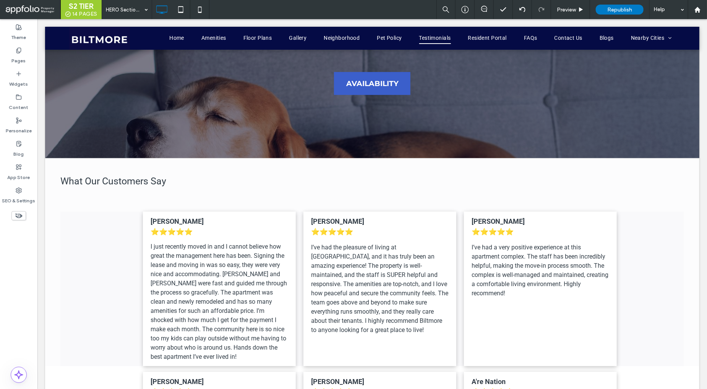
scroll to position [3134, 0]
